Goal: Task Accomplishment & Management: Use online tool/utility

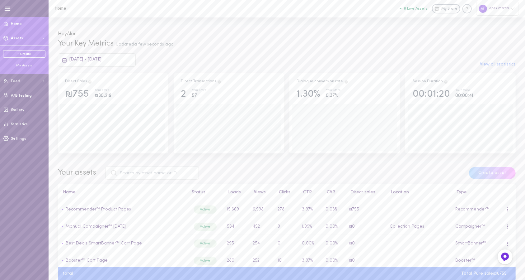
click at [21, 68] on div "+ Create My Assets" at bounding box center [24, 58] width 49 height 27
click at [26, 65] on div "My Assets" at bounding box center [24, 65] width 42 height 5
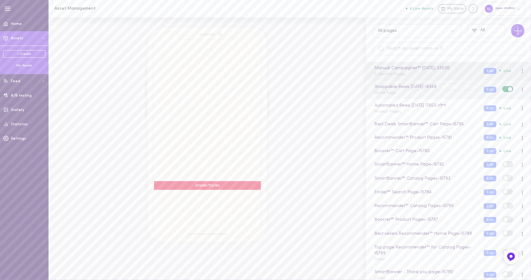
click at [460, 84] on div "Shoppable Reels [DATE] - 18368" at bounding box center [426, 86] width 105 height 7
click at [484, 92] on div "Shoppable Reels [DATE] Home Page Edit Live" at bounding box center [449, 89] width 159 height 12
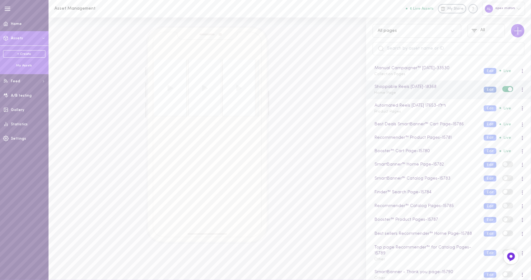
click at [484, 90] on button "Edit" at bounding box center [490, 90] width 13 height 6
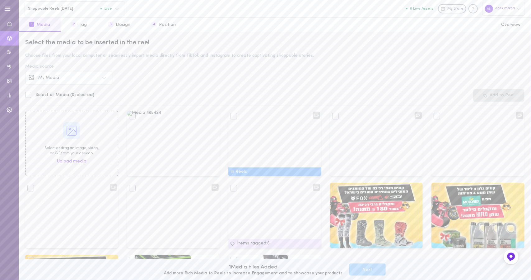
click at [81, 79] on div "My Media" at bounding box center [69, 78] width 61 height 4
click at [82, 96] on div "Instagram" at bounding box center [74, 95] width 70 height 4
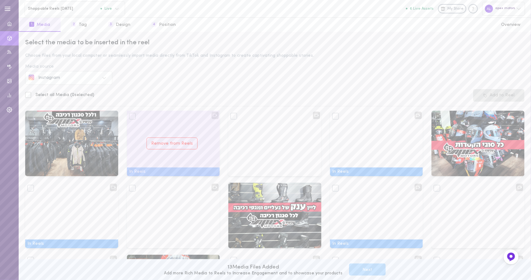
click at [155, 124] on div "Remove from Reels" at bounding box center [173, 143] width 93 height 65
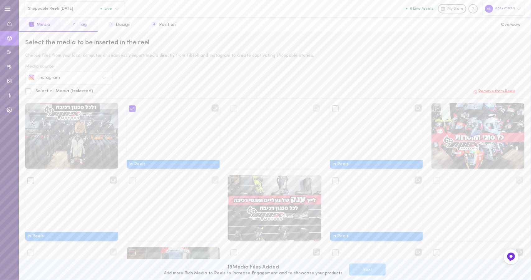
click at [90, 30] on button "2 Tag" at bounding box center [79, 25] width 37 height 14
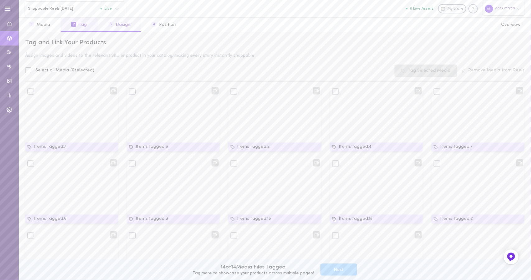
click at [109, 28] on button "3 Design" at bounding box center [119, 25] width 43 height 14
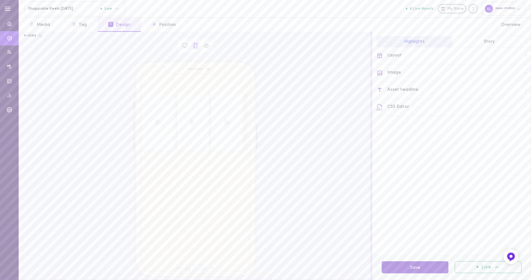
click at [435, 267] on button "Save" at bounding box center [415, 267] width 67 height 12
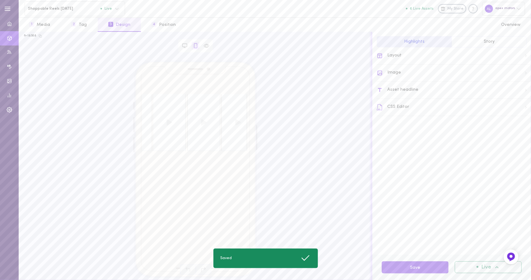
drag, startPoint x: 228, startPoint y: 122, endPoint x: 144, endPoint y: 124, distance: 83.4
click at [144, 124] on div at bounding box center [194, 122] width 105 height 57
drag, startPoint x: 228, startPoint y: 119, endPoint x: 174, endPoint y: 117, distance: 53.9
click at [174, 117] on div at bounding box center [194, 122] width 105 height 57
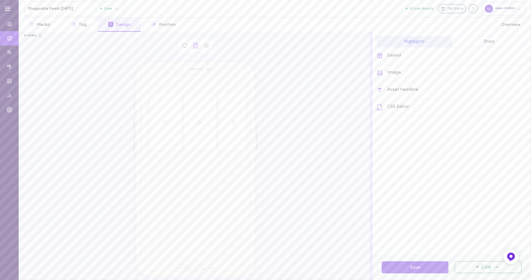
scroll to position [0, 143]
drag, startPoint x: 214, startPoint y: 120, endPoint x: 159, endPoint y: 125, distance: 55.3
click at [159, 125] on div at bounding box center [194, 122] width 105 height 57
